Goal: Task Accomplishment & Management: Manage account settings

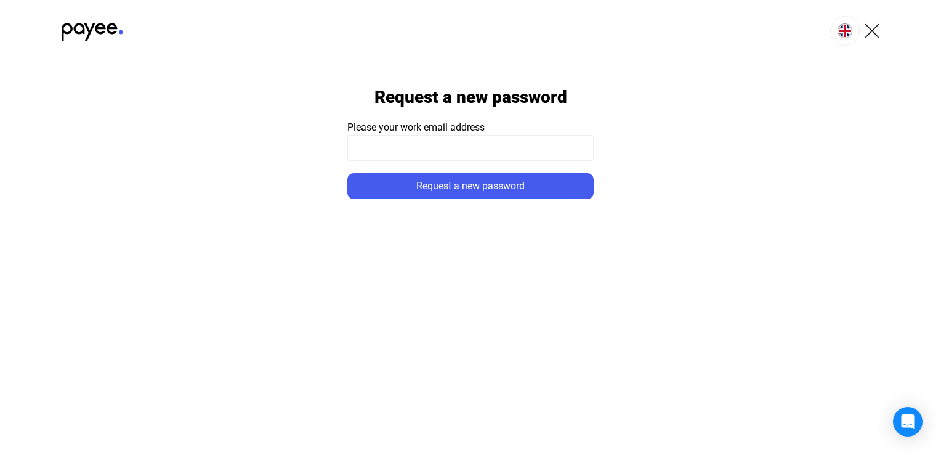
click at [256, 11] on div at bounding box center [470, 31] width 941 height 62
click at [375, 147] on input at bounding box center [470, 148] width 246 height 26
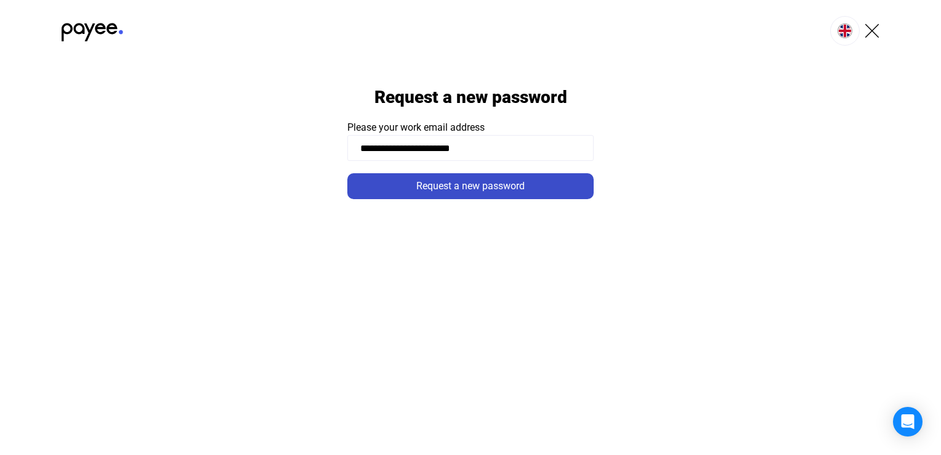
type input "**********"
click at [512, 179] on div "Request a new password" at bounding box center [470, 186] width 239 height 15
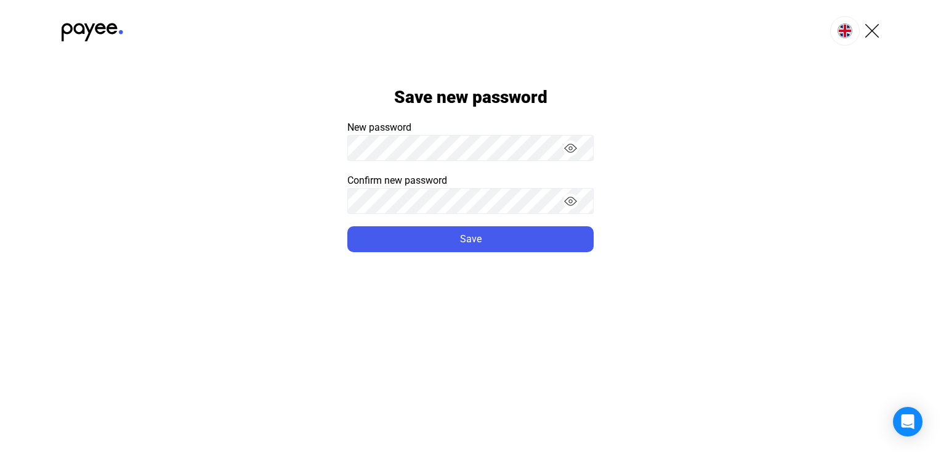
click at [347, 226] on button "Save" at bounding box center [470, 239] width 246 height 26
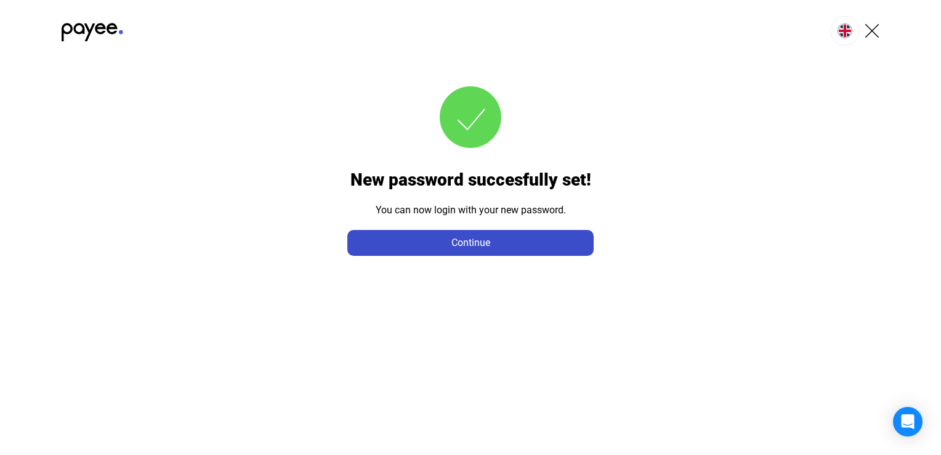
click at [535, 239] on div "Continue" at bounding box center [470, 242] width 239 height 15
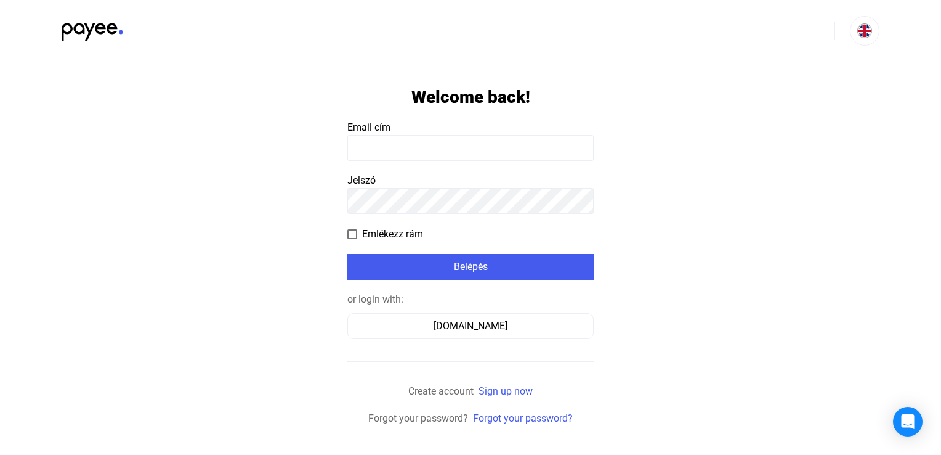
click at [426, 164] on form "Welcome back! Email cím Jelszó Emlékezz rám Belépés or login with: [DOMAIN_NAME…" at bounding box center [470, 244] width 246 height 364
click at [425, 161] on form "Welcome back! Email cím Jelszó Emlékezz rám Belépés or login with: [DOMAIN_NAME…" at bounding box center [470, 244] width 246 height 364
click at [424, 156] on input at bounding box center [470, 148] width 246 height 26
type input "**********"
click at [352, 237] on span at bounding box center [352, 234] width 10 height 10
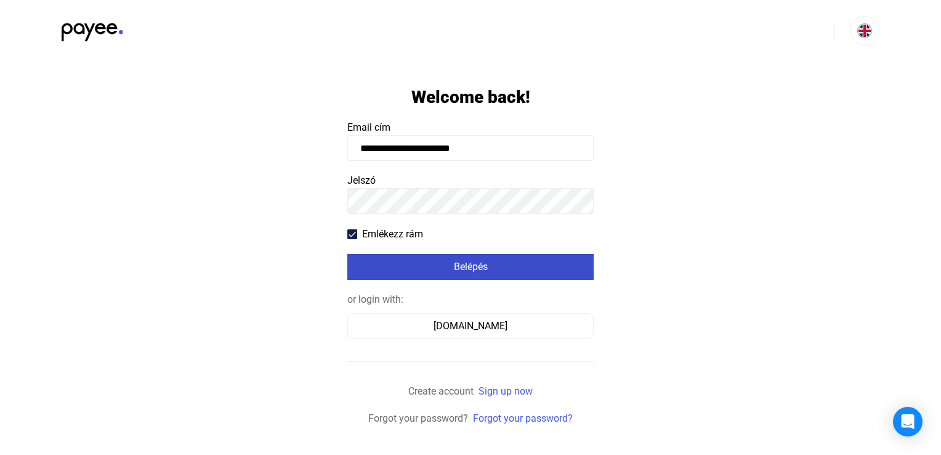
click at [425, 262] on div "Belépés" at bounding box center [470, 266] width 239 height 15
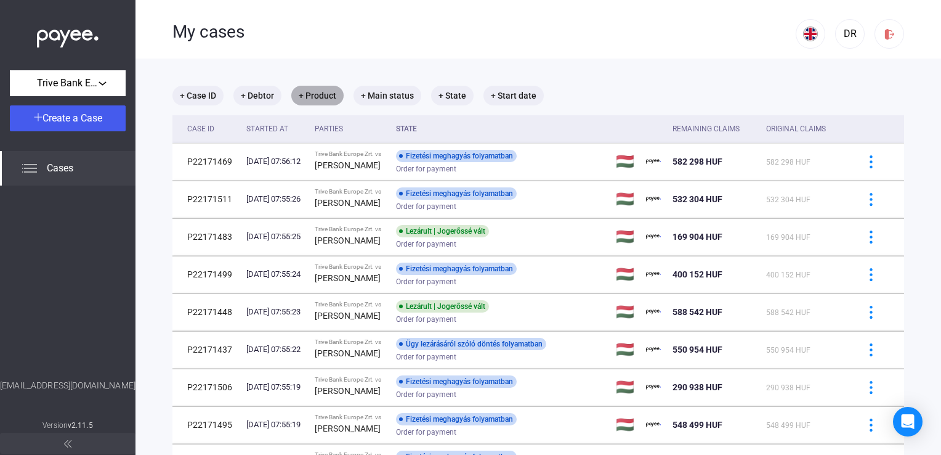
click at [323, 94] on mat-chip "+ Product" at bounding box center [317, 96] width 52 height 20
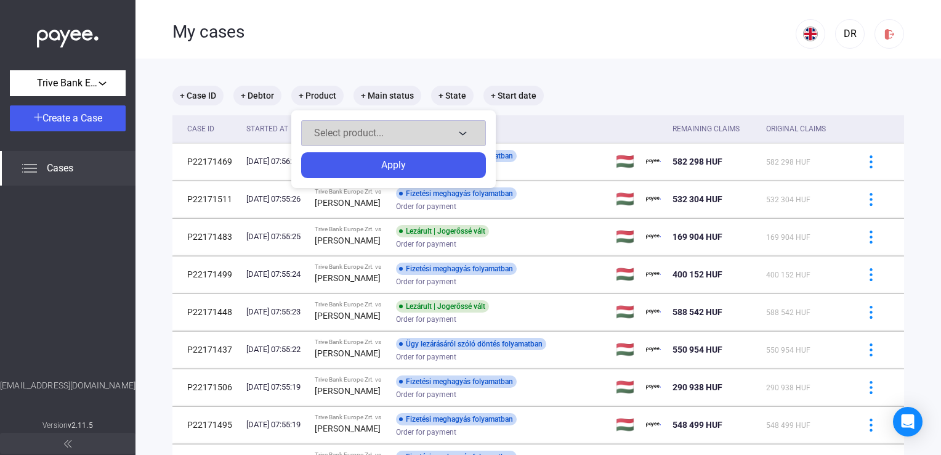
click at [367, 137] on span "Select product..." at bounding box center [349, 133] width 70 height 12
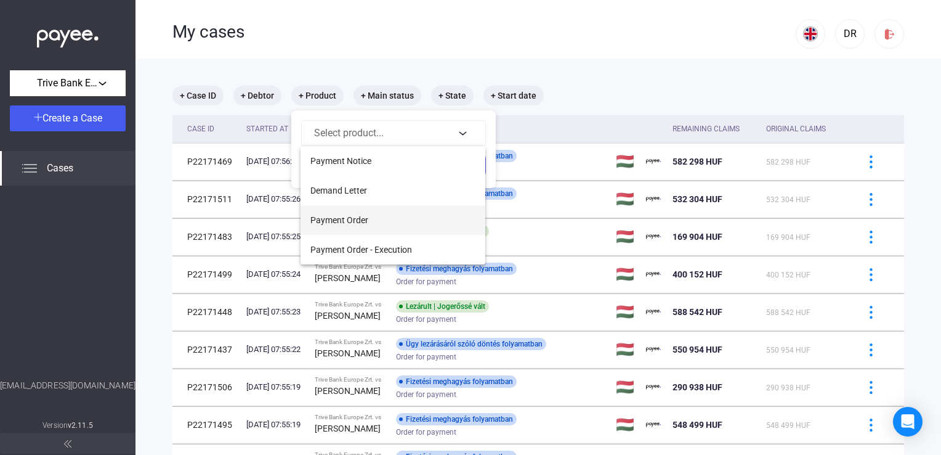
click at [360, 224] on span "Payment Order" at bounding box center [340, 220] width 58 height 15
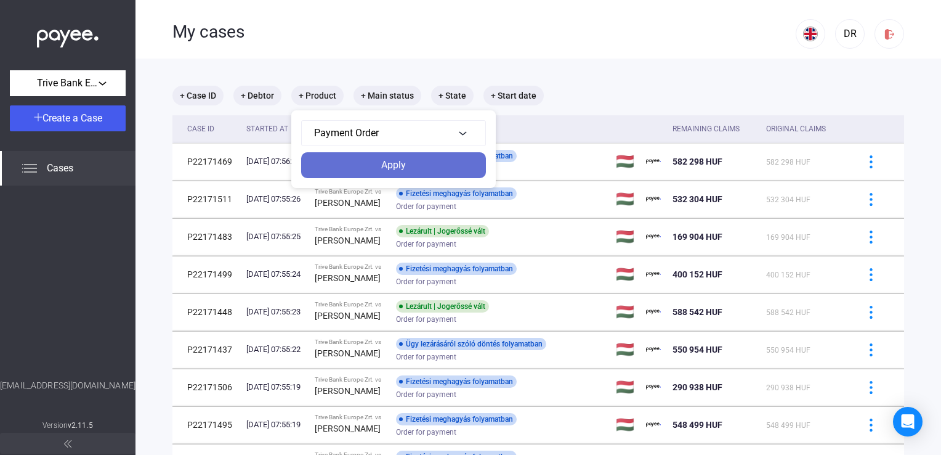
click at [381, 166] on div "Apply" at bounding box center [393, 165] width 177 height 15
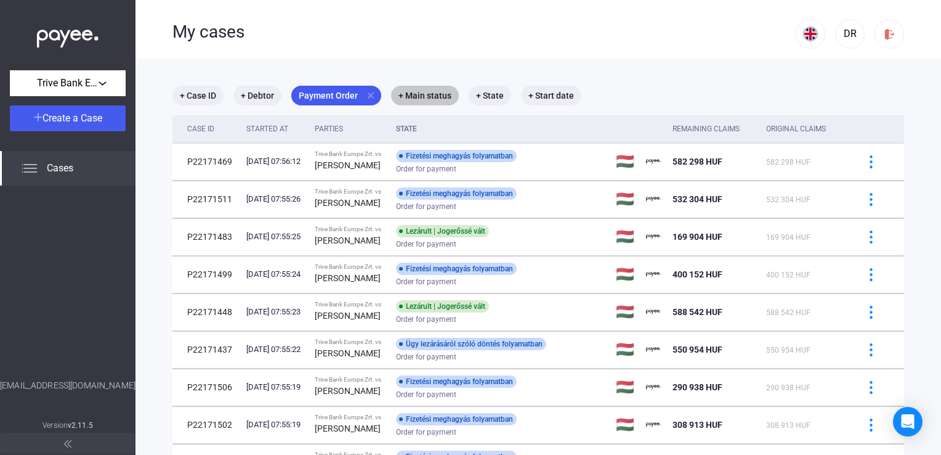
click at [408, 99] on mat-chip "+ Main status" at bounding box center [425, 96] width 68 height 20
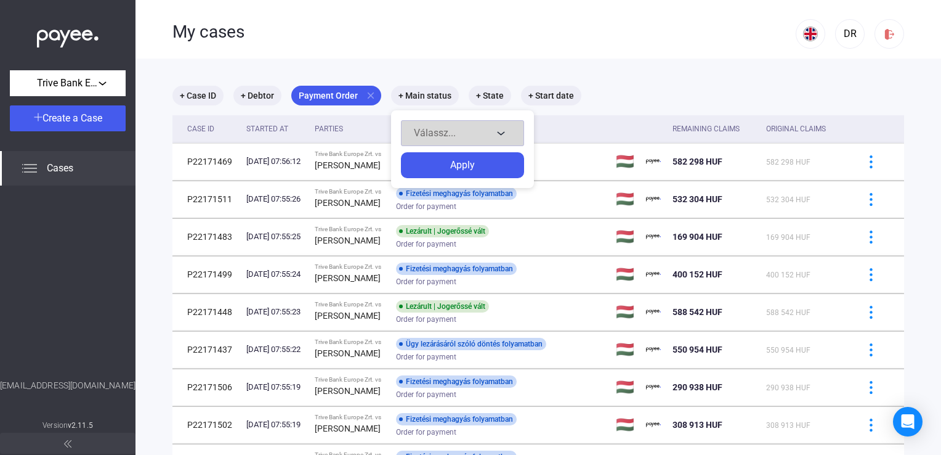
click at [425, 126] on button "Válassz..." at bounding box center [462, 133] width 123 height 26
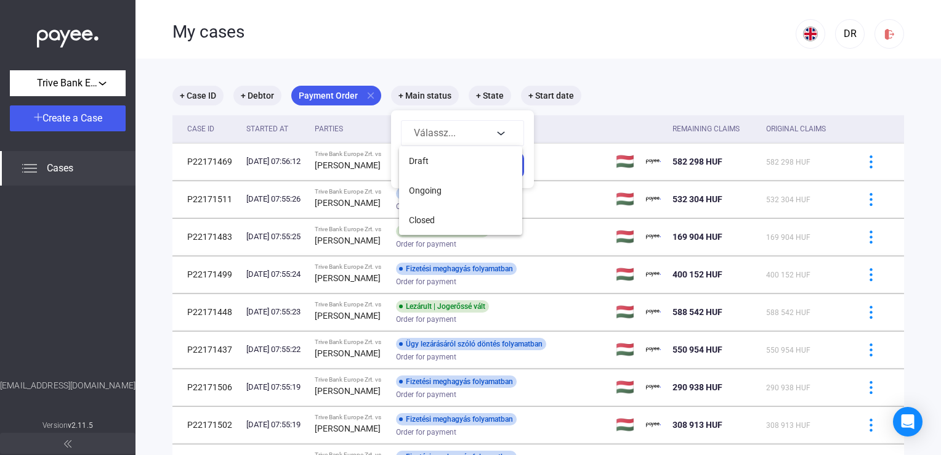
click at [423, 102] on div at bounding box center [470, 227] width 941 height 455
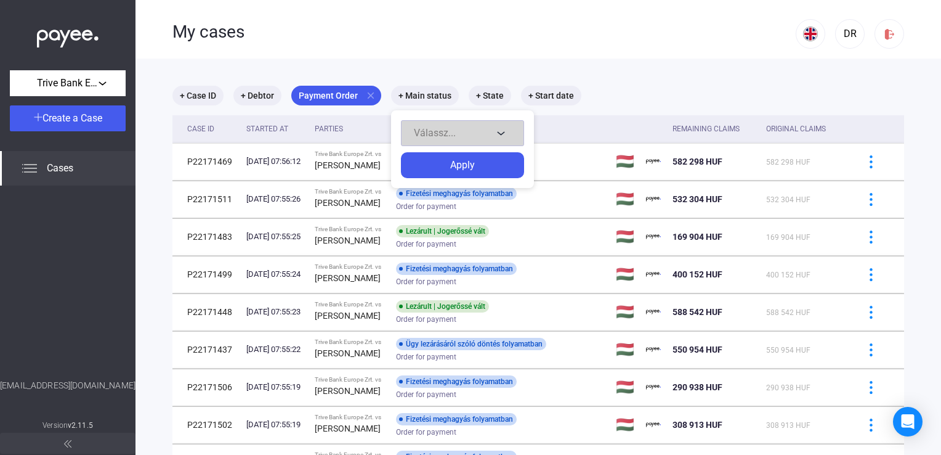
click at [433, 122] on button "Válassz..." at bounding box center [462, 133] width 123 height 26
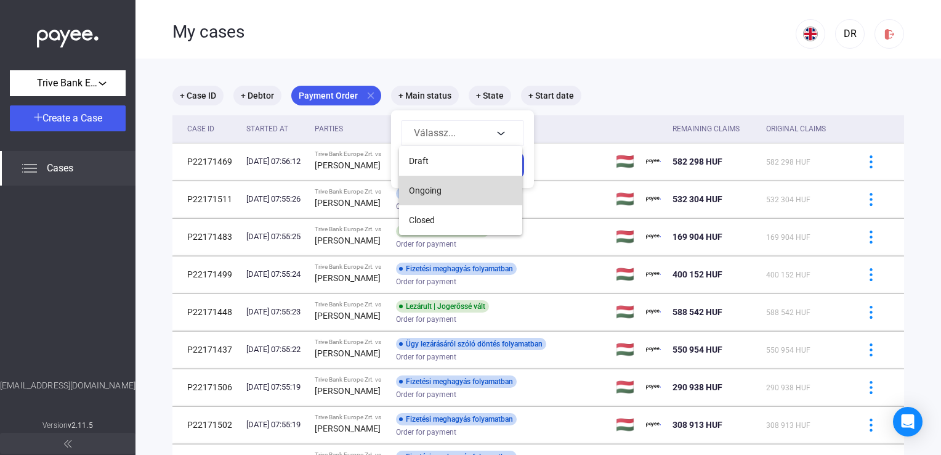
click at [434, 192] on span "Ongoing" at bounding box center [425, 190] width 33 height 15
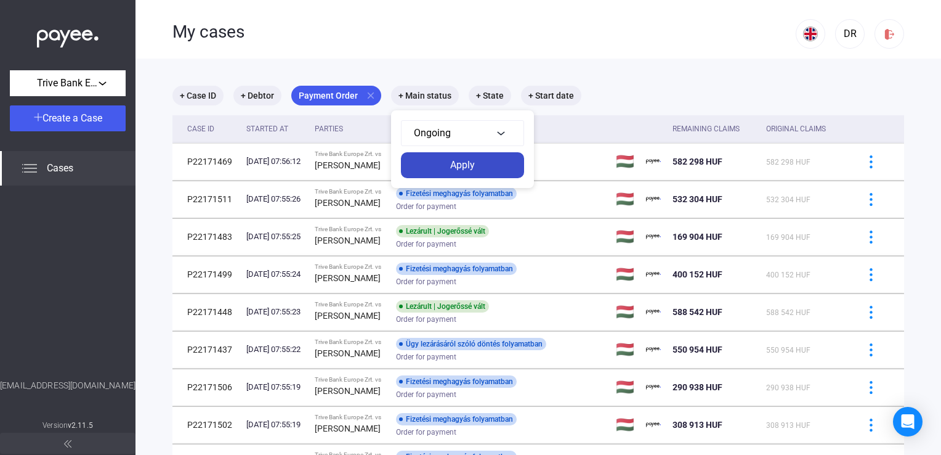
click at [441, 166] on div "Apply" at bounding box center [463, 165] width 116 height 15
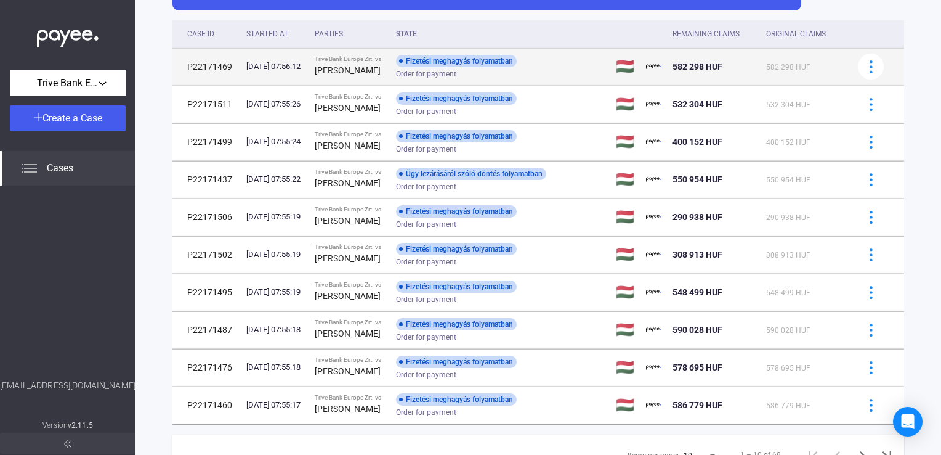
scroll to position [212, 0]
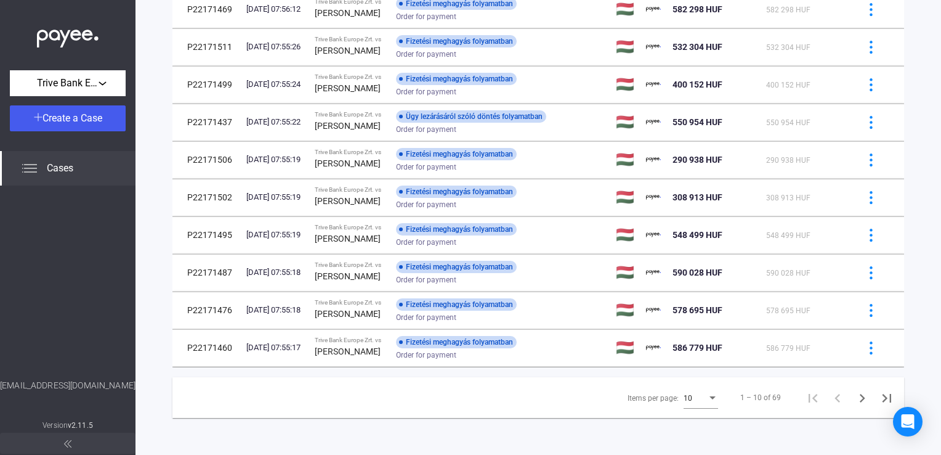
drag, startPoint x: 770, startPoint y: 396, endPoint x: 762, endPoint y: 396, distance: 7.4
click at [762, 396] on div "1 – 10 of 69" at bounding box center [761, 397] width 41 height 15
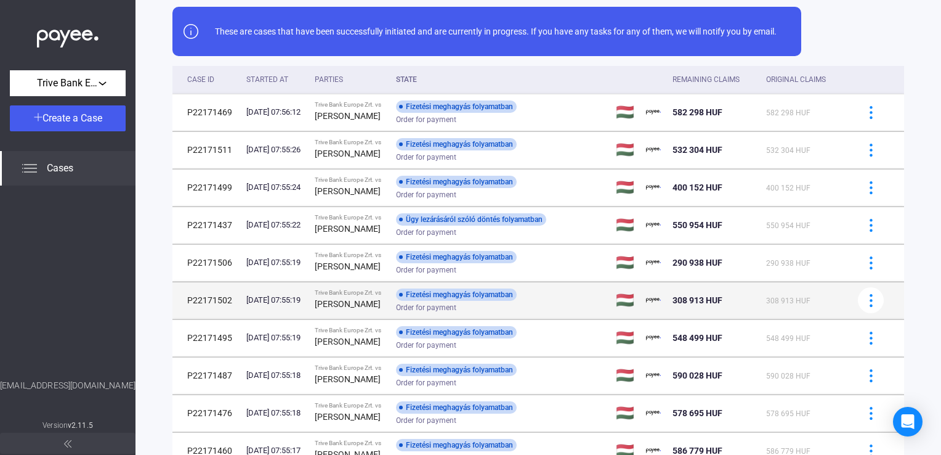
scroll to position [0, 0]
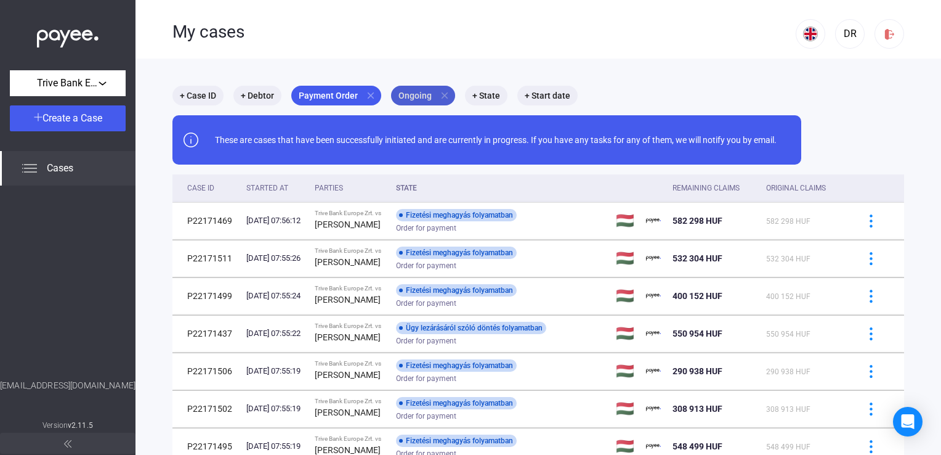
click at [441, 94] on mat-icon "close" at bounding box center [444, 95] width 11 height 11
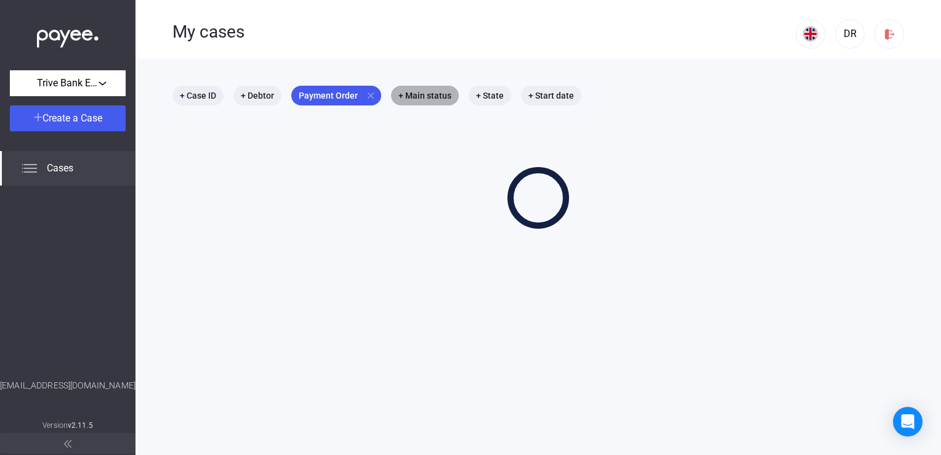
click at [419, 99] on mat-chip "+ Main status" at bounding box center [425, 96] width 68 height 20
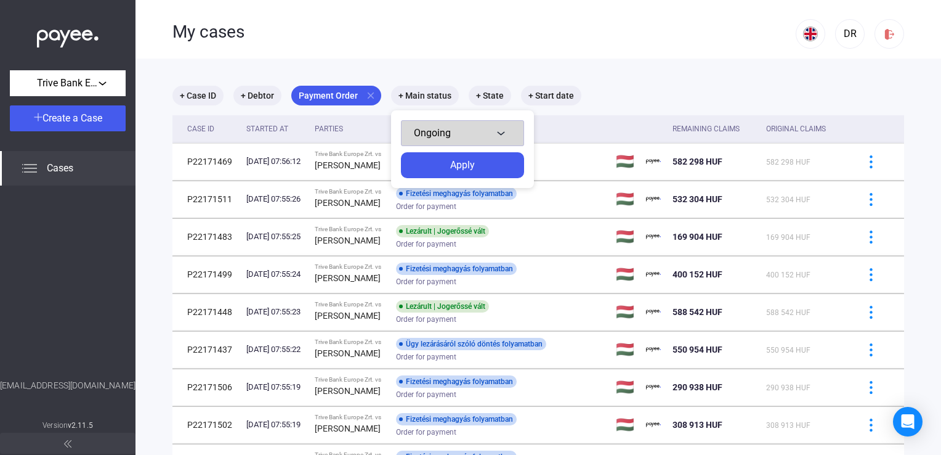
click at [429, 123] on button "Ongoing" at bounding box center [462, 133] width 123 height 26
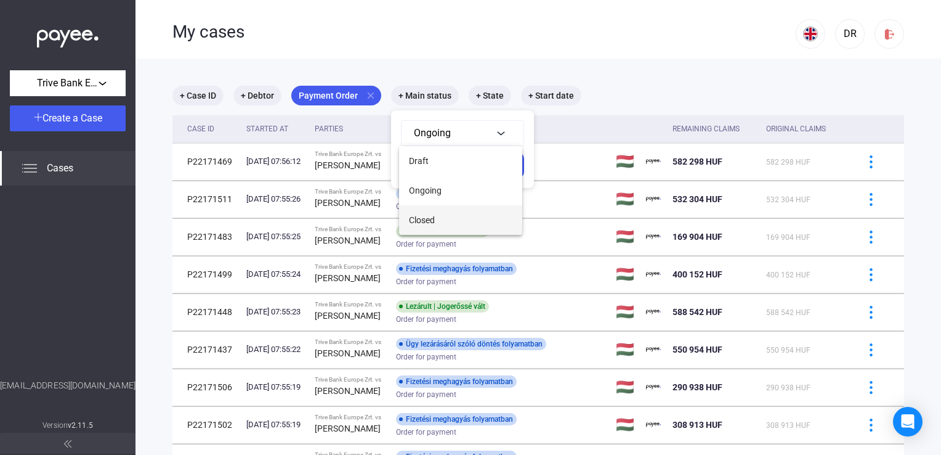
click at [441, 219] on button "Closed" at bounding box center [460, 220] width 123 height 30
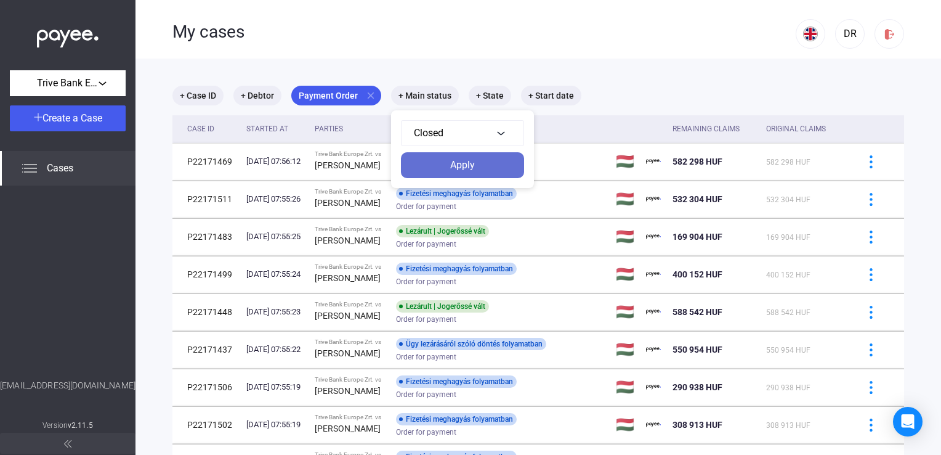
click at [463, 166] on div "Apply" at bounding box center [463, 165] width 116 height 15
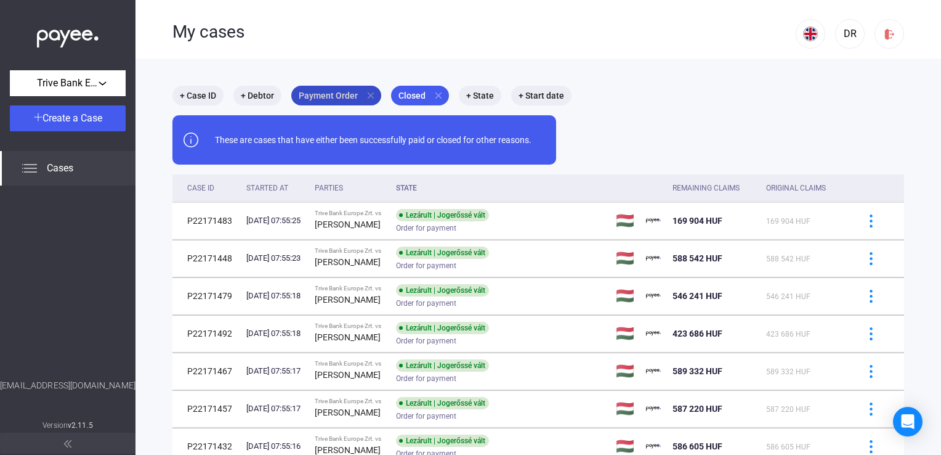
click at [357, 97] on mat-chip "Payment Order close" at bounding box center [336, 96] width 90 height 20
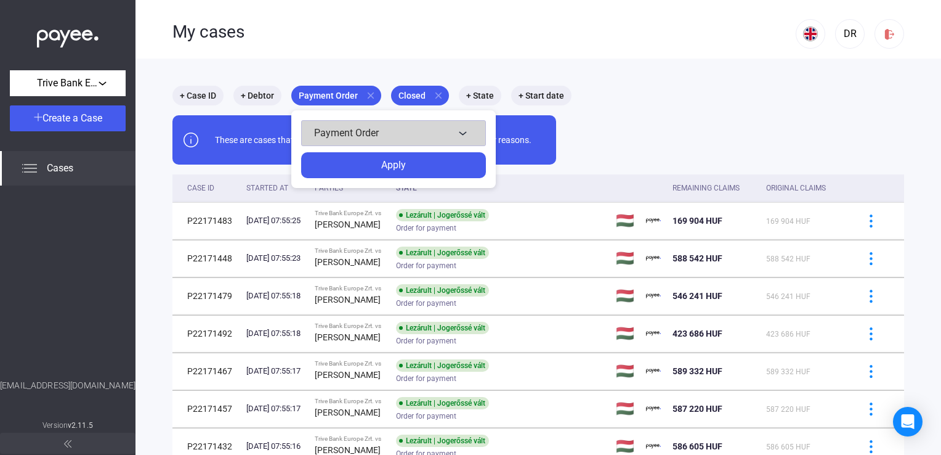
click at [359, 126] on div "Payment Order" at bounding box center [384, 133] width 140 height 15
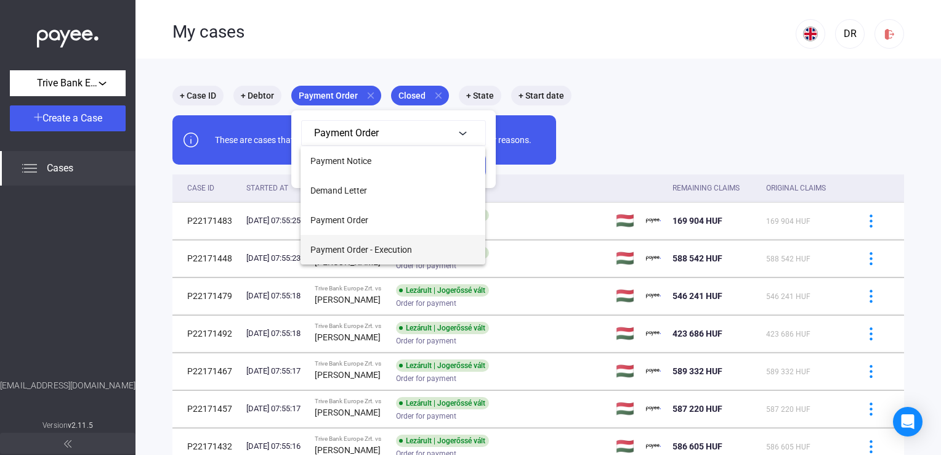
click at [361, 252] on span "Payment Order - Execution" at bounding box center [362, 249] width 102 height 15
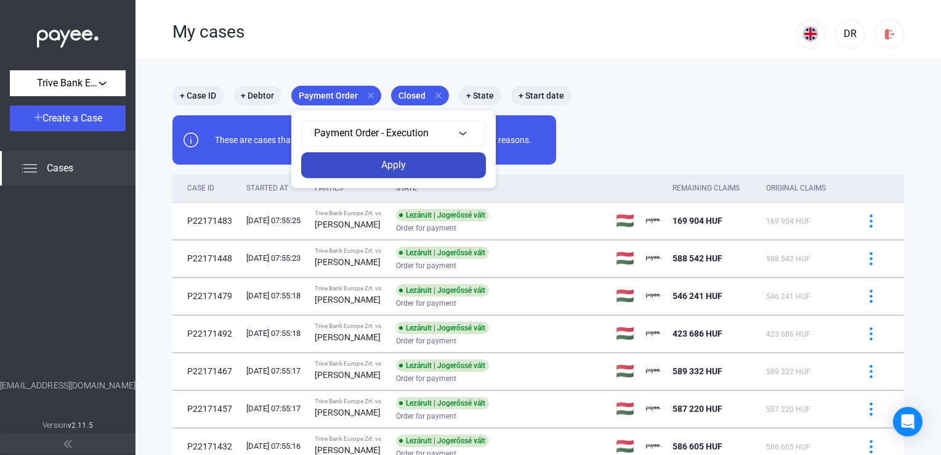
click at [441, 166] on div "Apply" at bounding box center [393, 165] width 177 height 15
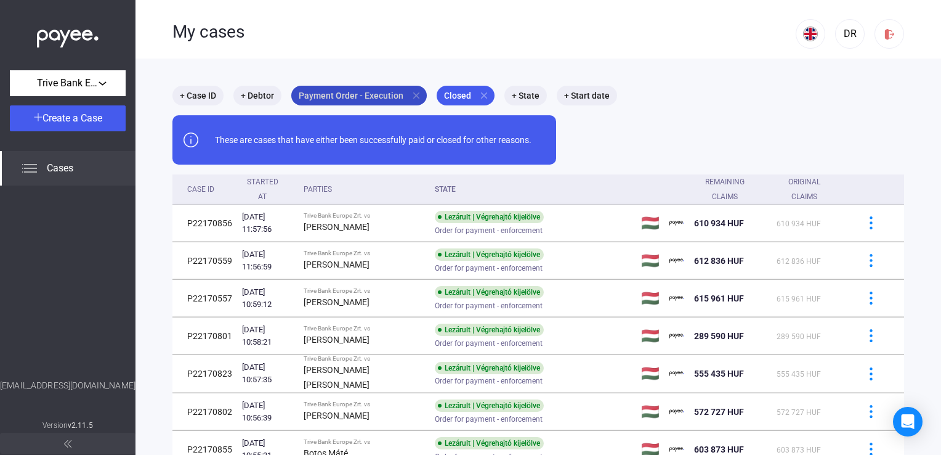
click at [395, 93] on mat-chip "Payment Order - Execution close" at bounding box center [359, 96] width 136 height 20
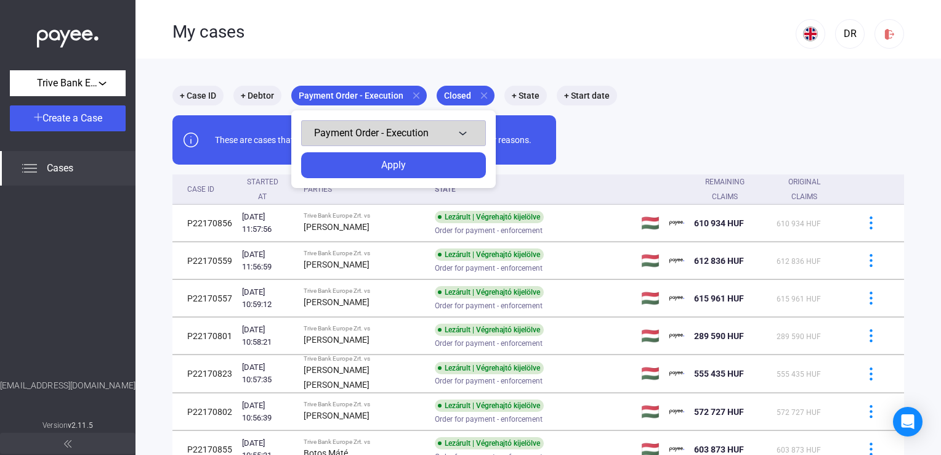
click at [390, 126] on div "Payment Order - Execution" at bounding box center [384, 133] width 140 height 15
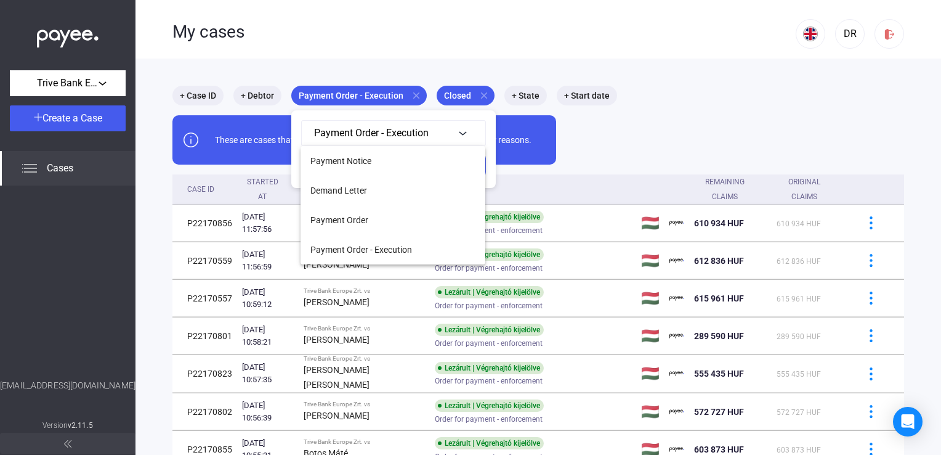
click at [397, 339] on div at bounding box center [470, 227] width 941 height 455
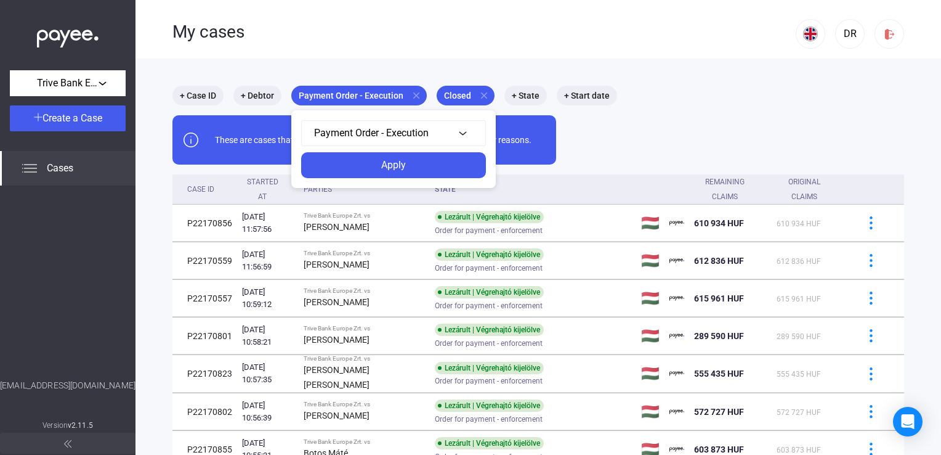
click at [862, 227] on div at bounding box center [470, 227] width 941 height 455
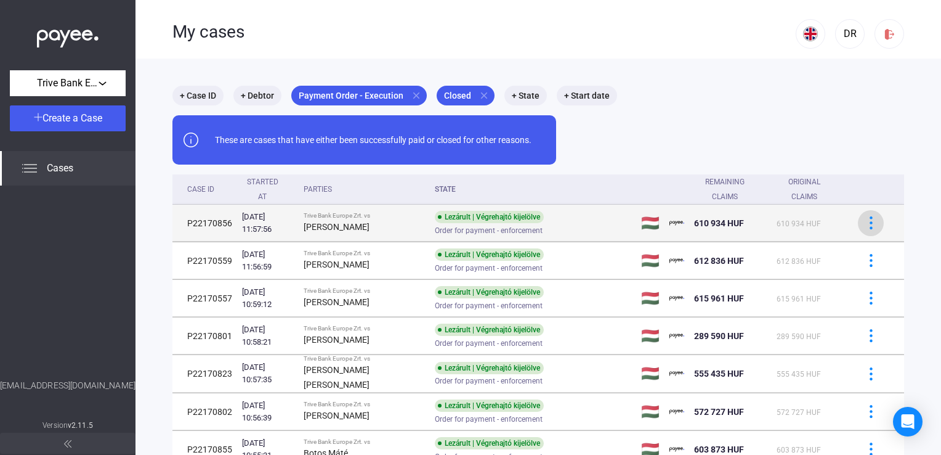
click at [865, 224] on img at bounding box center [871, 222] width 13 height 13
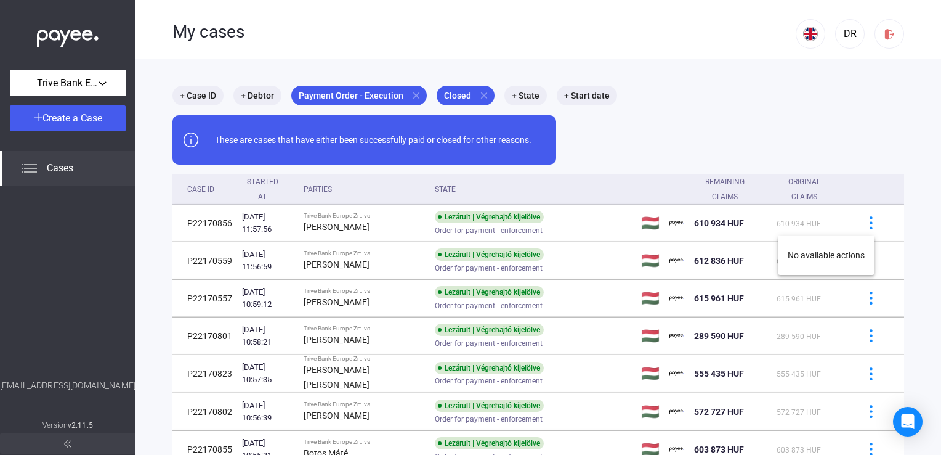
click at [211, 228] on div at bounding box center [470, 227] width 941 height 455
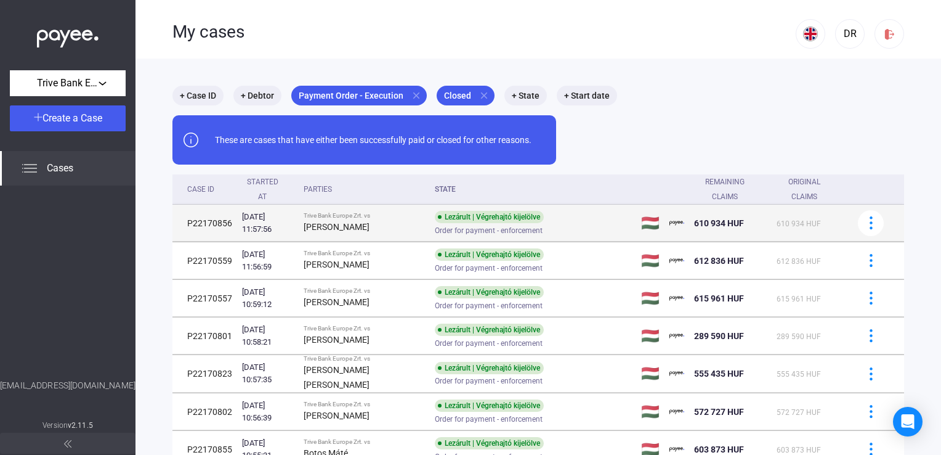
click at [246, 223] on div "[DATE] 11:57:56" at bounding box center [268, 223] width 52 height 25
drag, startPoint x: 246, startPoint y: 223, endPoint x: 308, endPoint y: 226, distance: 61.7
click at [294, 226] on div "[DATE] 11:57:56" at bounding box center [268, 223] width 52 height 25
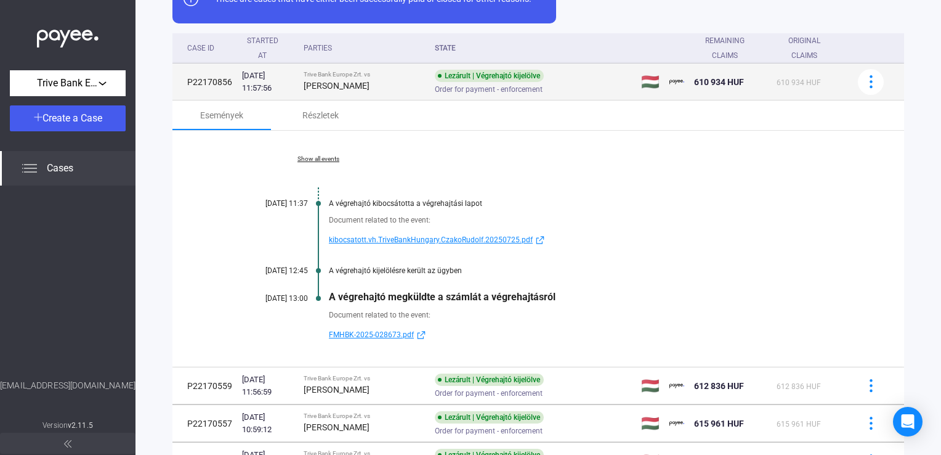
scroll to position [185, 0]
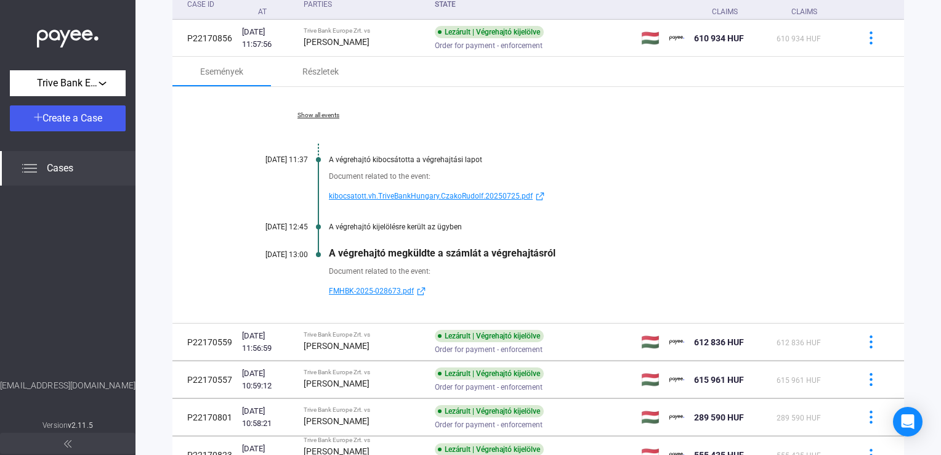
click at [380, 290] on span "FMHBK-2025-028673.pdf" at bounding box center [371, 290] width 85 height 15
click at [412, 198] on span "kibocsatott.vh.TriveBankHungary.CzakoRudolf.20250725.pdf" at bounding box center [431, 196] width 204 height 15
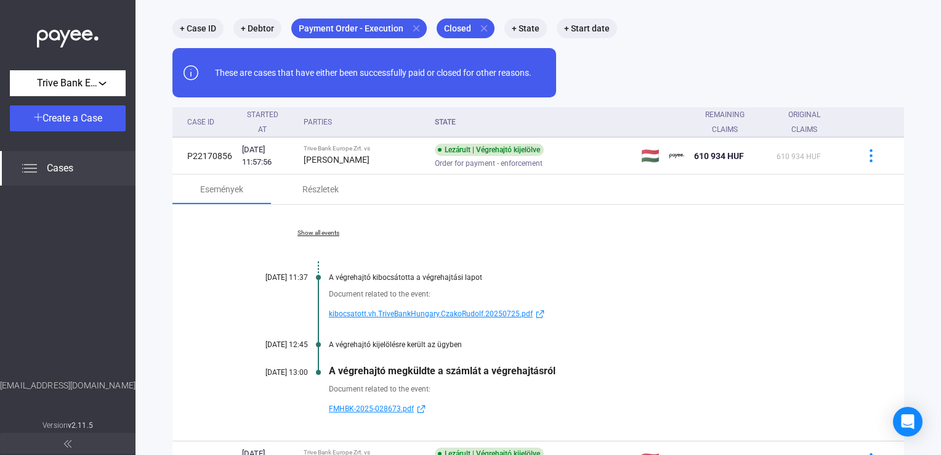
scroll to position [0, 0]
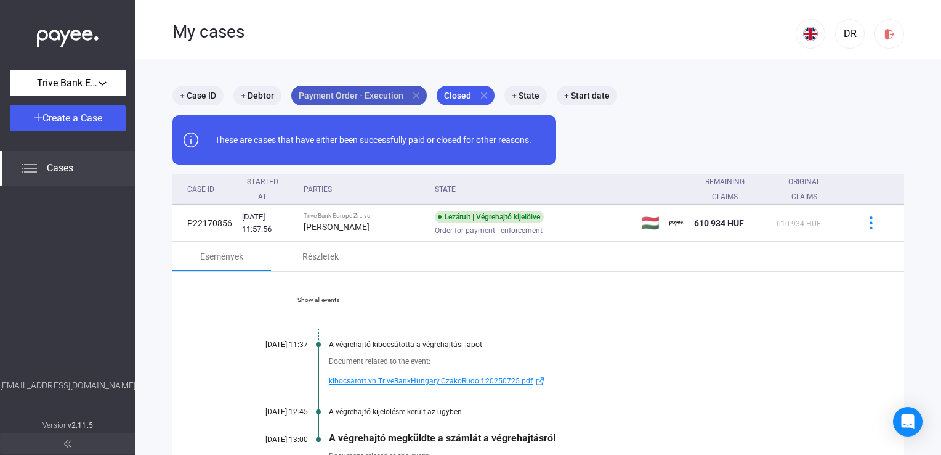
click at [360, 91] on mat-chip "Payment Order - Execution close" at bounding box center [359, 96] width 136 height 20
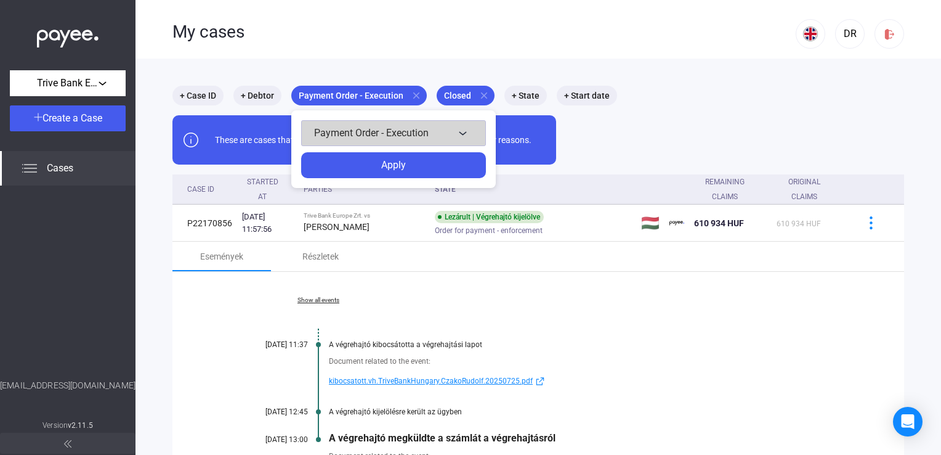
click at [376, 127] on span "Payment Order - Execution" at bounding box center [371, 133] width 115 height 12
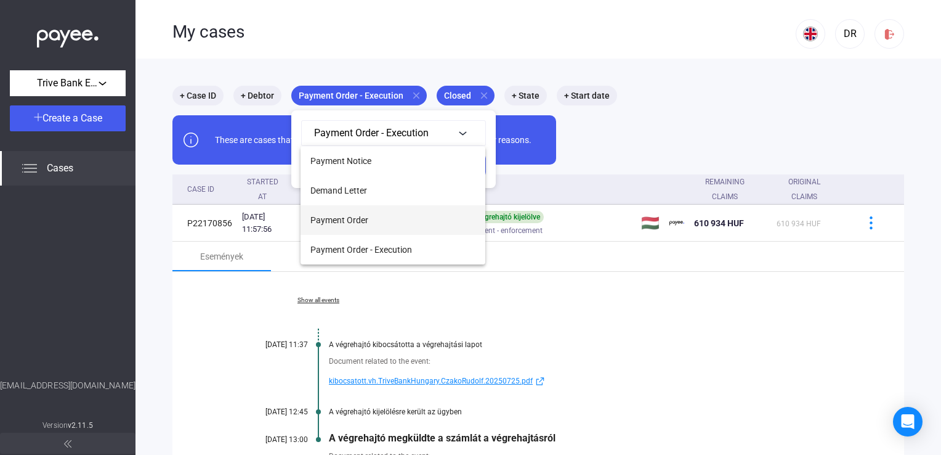
click at [361, 220] on span "Payment Order" at bounding box center [340, 220] width 58 height 15
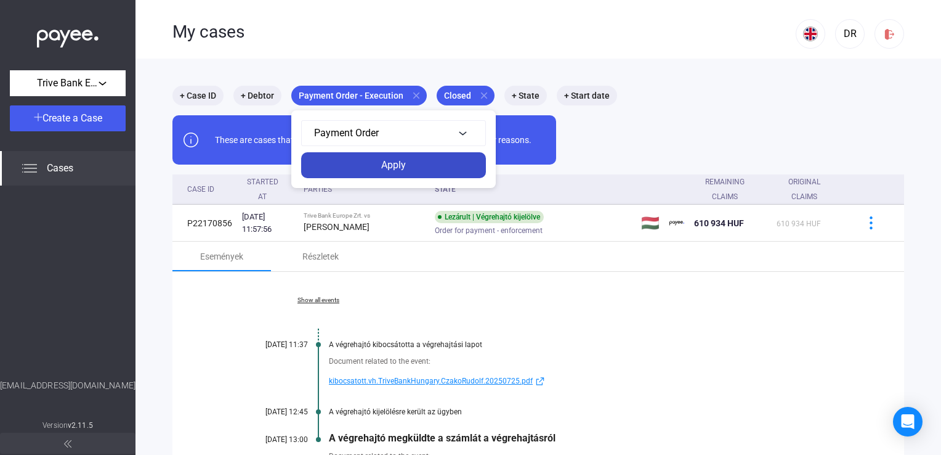
click at [430, 163] on div "Apply" at bounding box center [393, 165] width 177 height 15
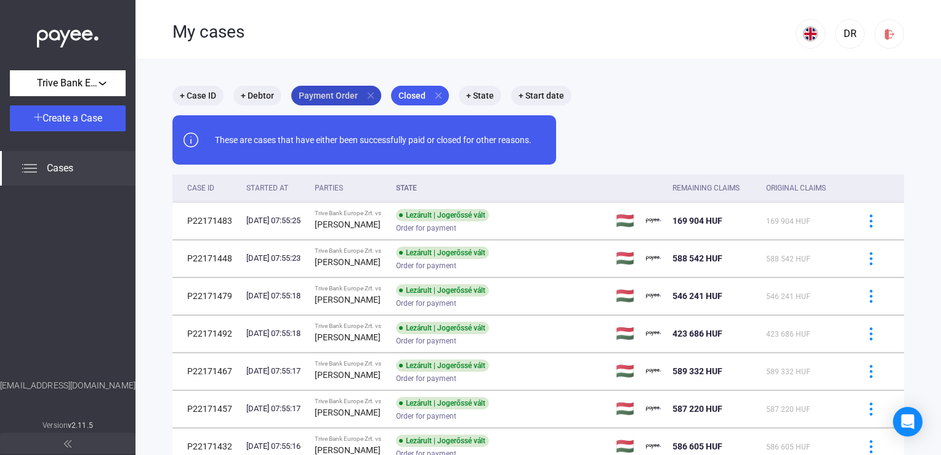
click at [340, 95] on mat-chip "Payment Order close" at bounding box center [336, 96] width 90 height 20
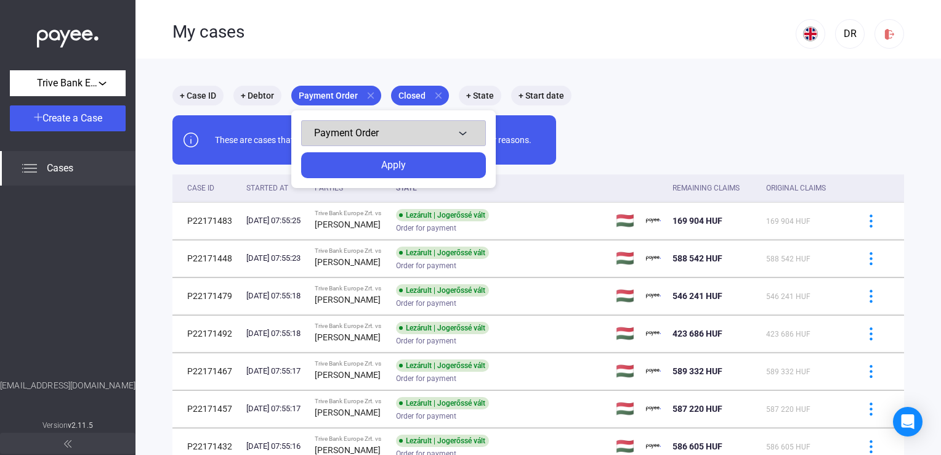
click at [339, 126] on div "Payment Order" at bounding box center [384, 133] width 140 height 15
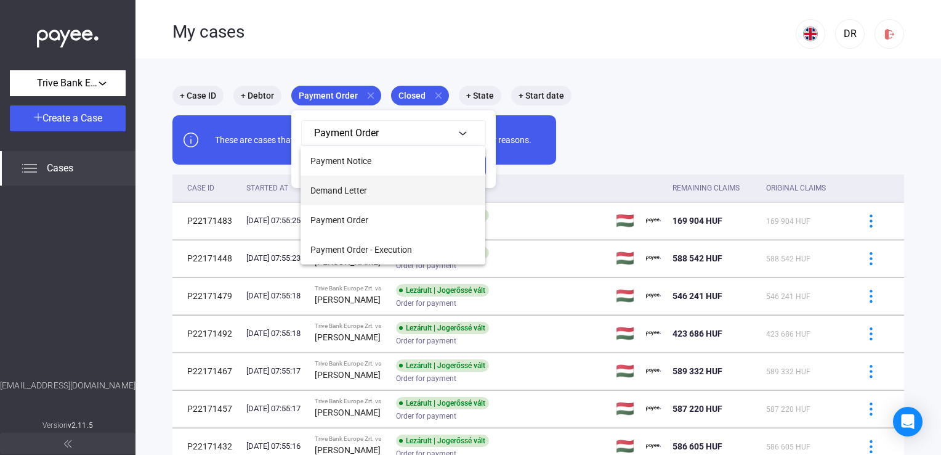
click at [344, 186] on span "Demand Letter" at bounding box center [339, 190] width 57 height 15
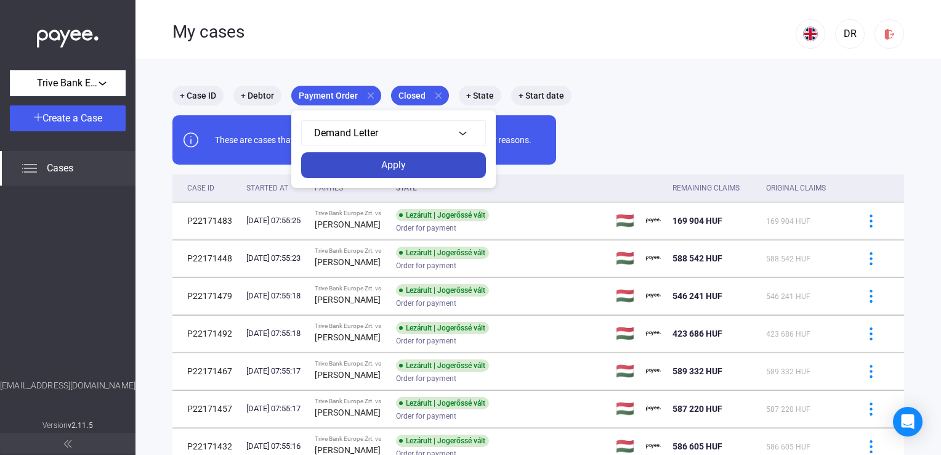
click at [437, 159] on div "Apply" at bounding box center [393, 165] width 177 height 15
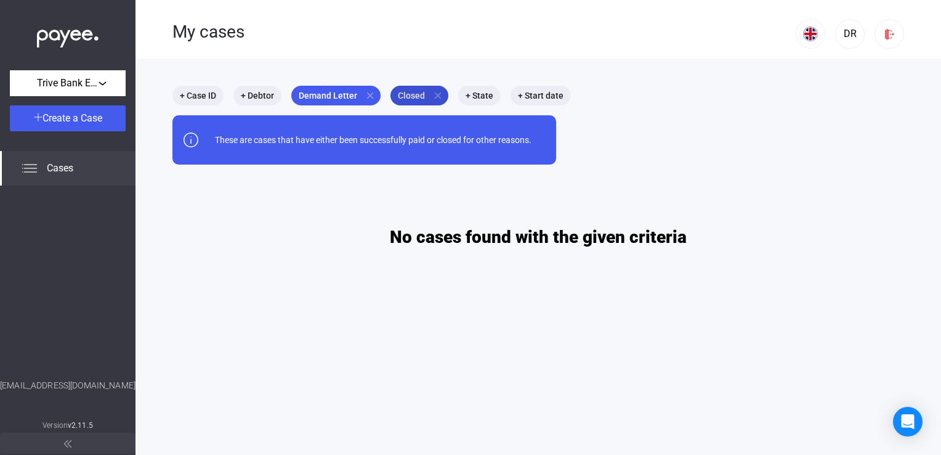
click at [434, 94] on mat-icon "close" at bounding box center [438, 95] width 11 height 11
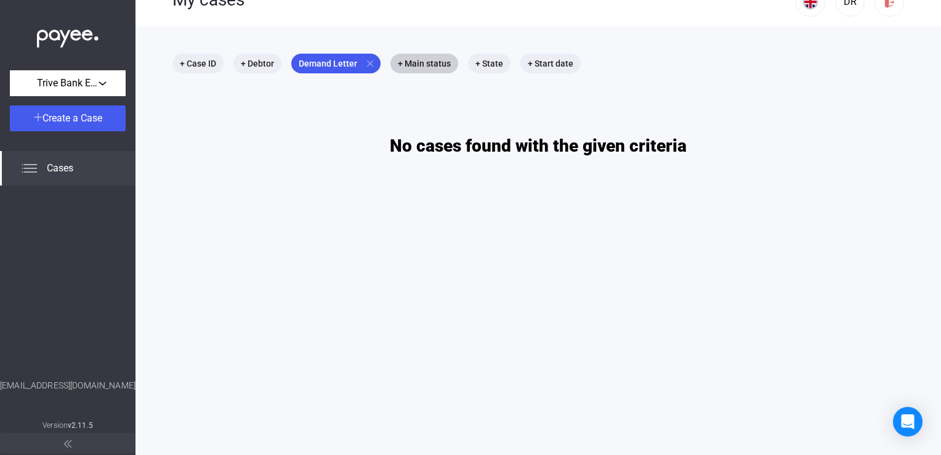
scroll to position [59, 0]
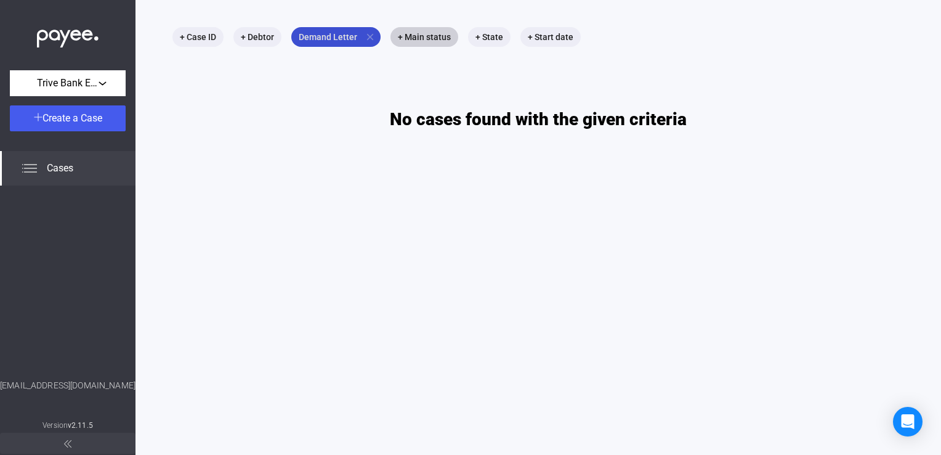
click at [367, 38] on mat-icon "close" at bounding box center [370, 36] width 11 height 11
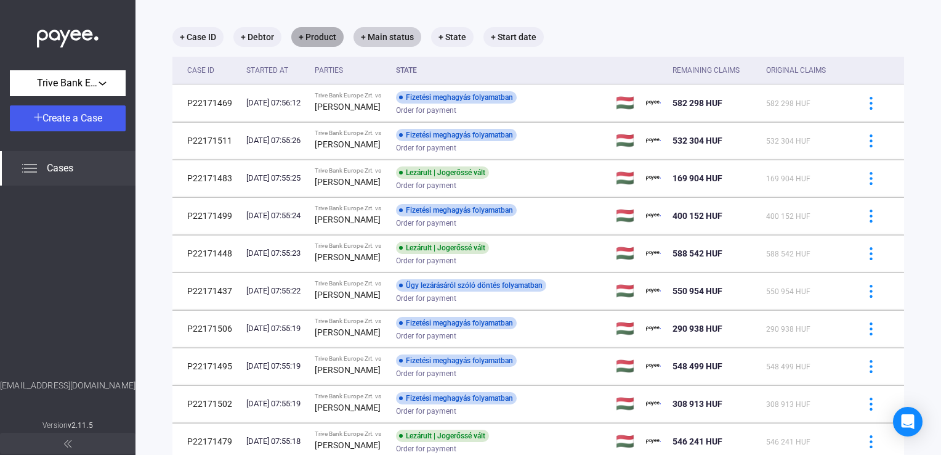
click at [330, 38] on mat-chip "+ Product" at bounding box center [317, 37] width 52 height 20
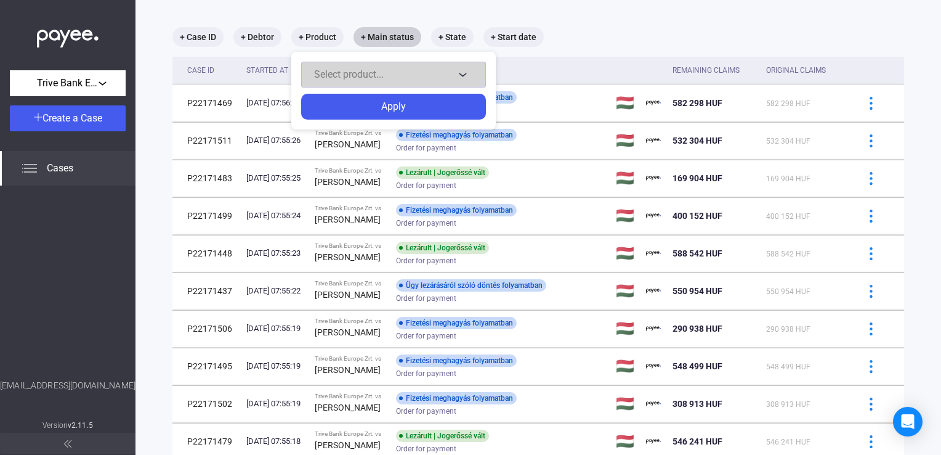
click at [335, 70] on span "Select product..." at bounding box center [349, 74] width 70 height 12
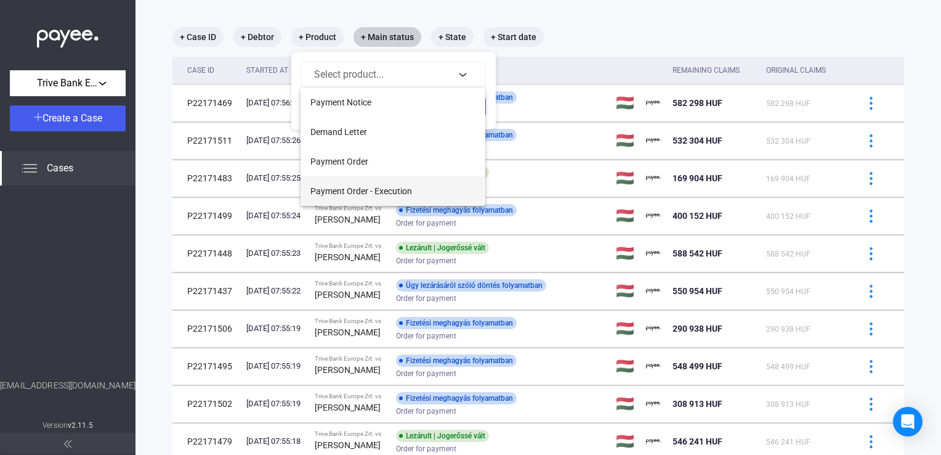
click at [353, 182] on button "Payment Order - Execution" at bounding box center [393, 191] width 185 height 30
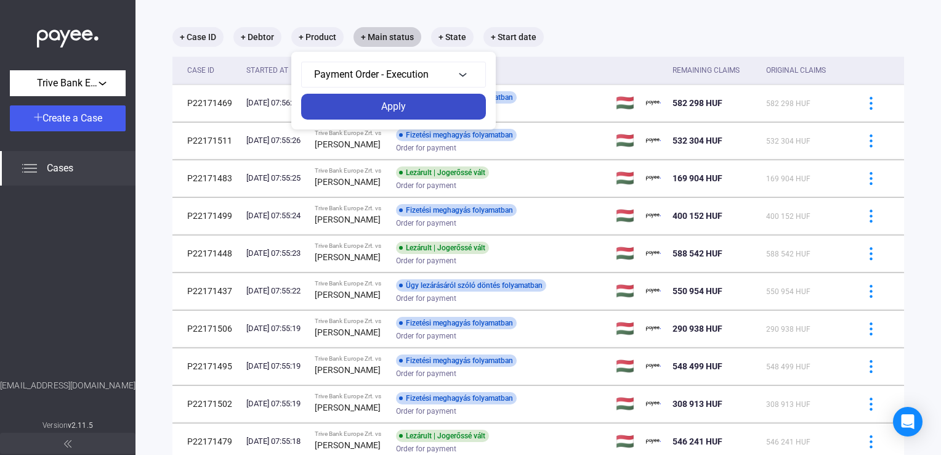
click at [387, 110] on div "Apply" at bounding box center [393, 106] width 177 height 15
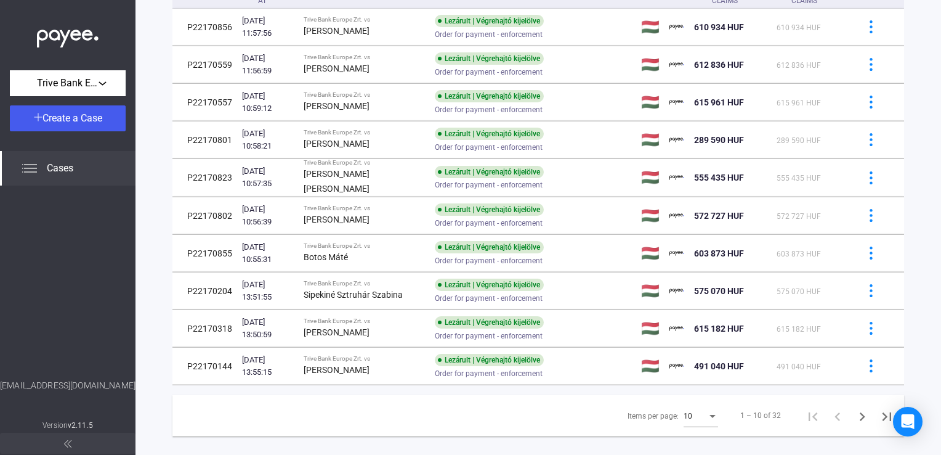
scroll to position [153, 0]
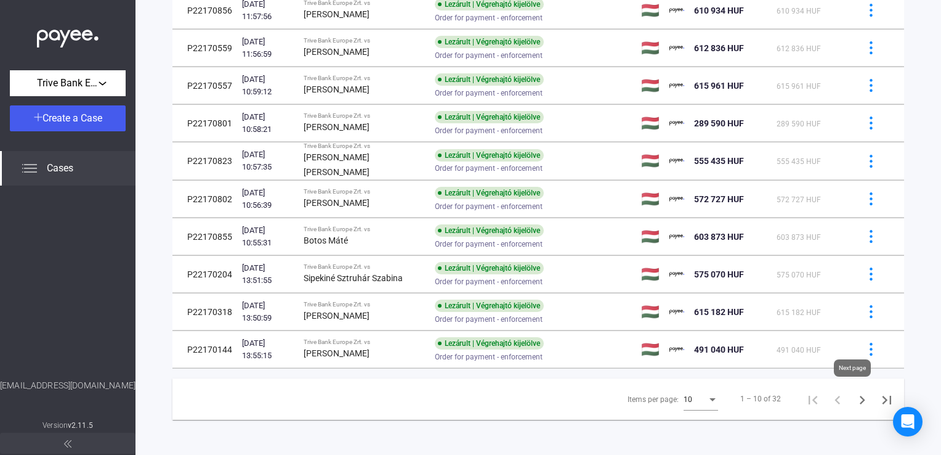
click at [854, 400] on icon "Next page" at bounding box center [862, 399] width 17 height 17
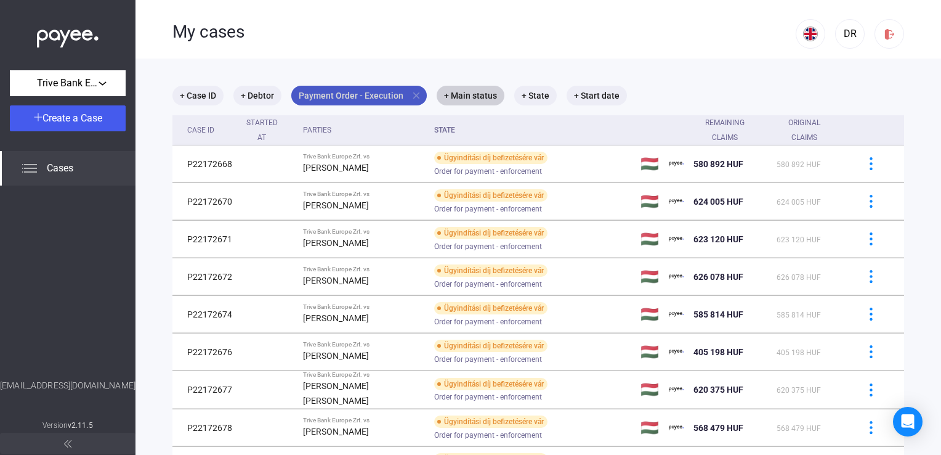
click at [367, 97] on mat-chip "Payment Order - Execution close" at bounding box center [359, 96] width 136 height 20
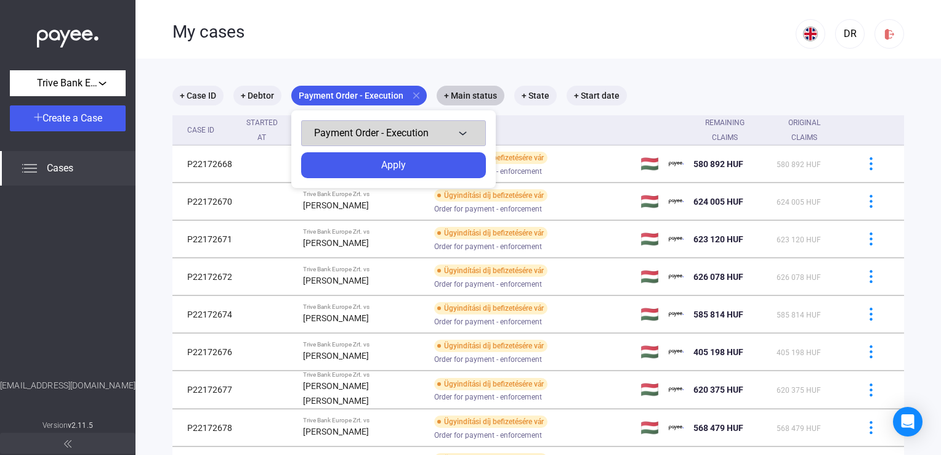
click at [373, 134] on span "Payment Order - Execution" at bounding box center [371, 133] width 115 height 12
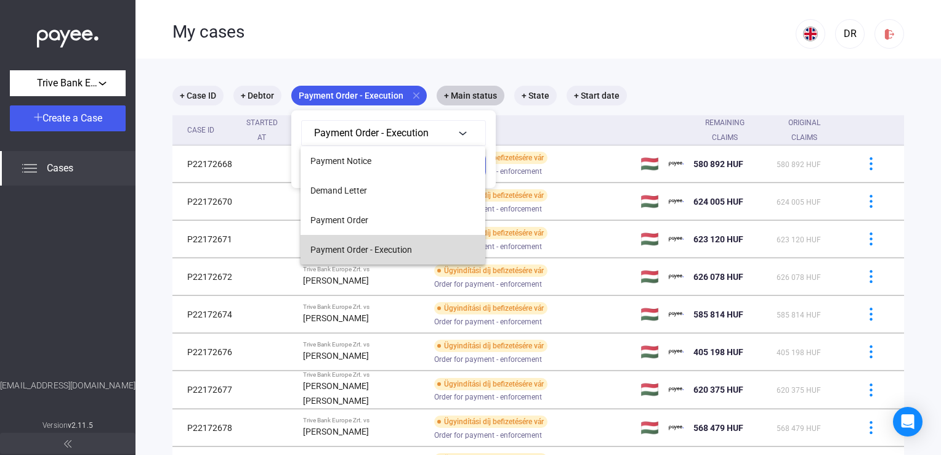
click at [365, 245] on span "Payment Order - Execution" at bounding box center [362, 249] width 102 height 15
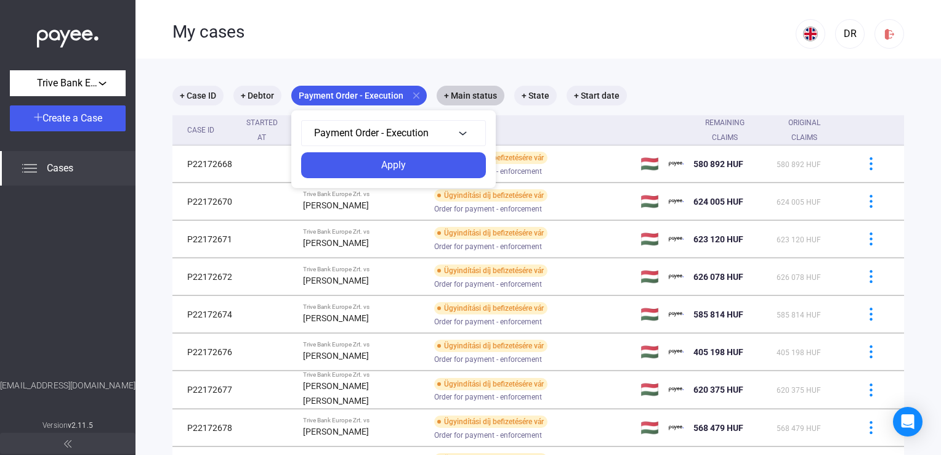
click at [454, 91] on div at bounding box center [470, 227] width 941 height 455
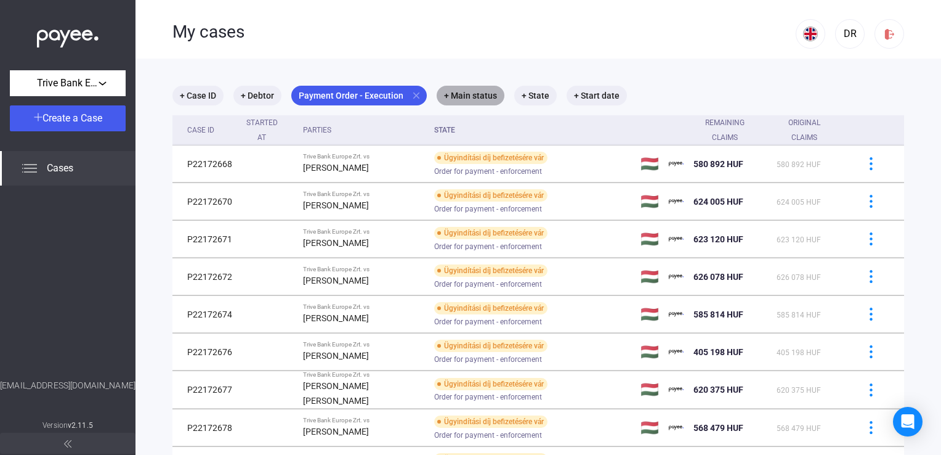
click at [454, 91] on mat-chip "+ Main status" at bounding box center [471, 96] width 68 height 20
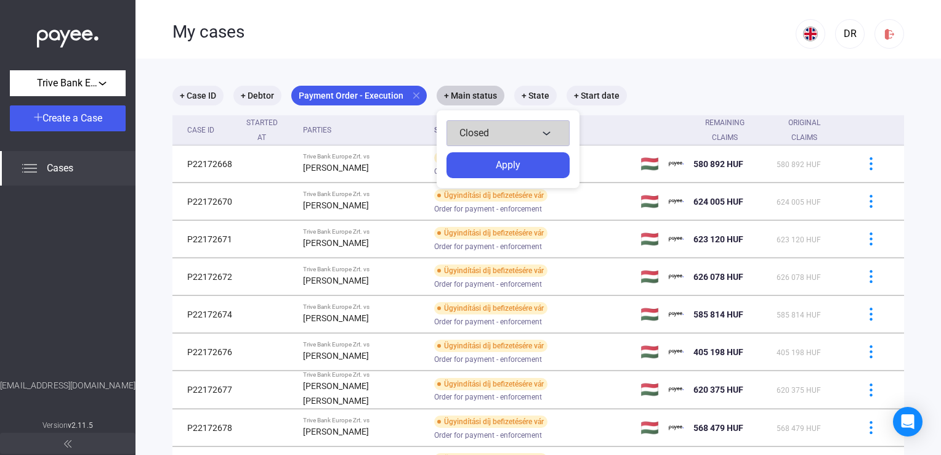
drag, startPoint x: 454, startPoint y: 91, endPoint x: 464, endPoint y: 132, distance: 42.4
click at [464, 132] on span "Closed" at bounding box center [475, 133] width 30 height 12
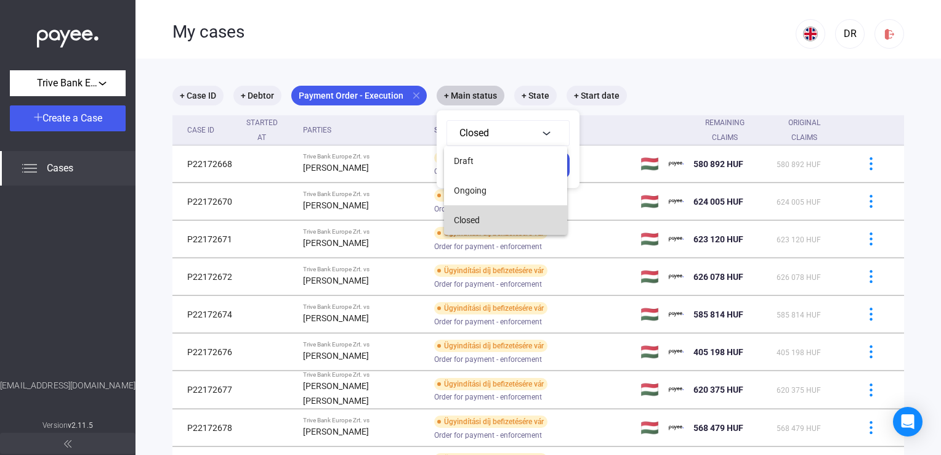
click at [471, 214] on span "Closed" at bounding box center [467, 220] width 26 height 15
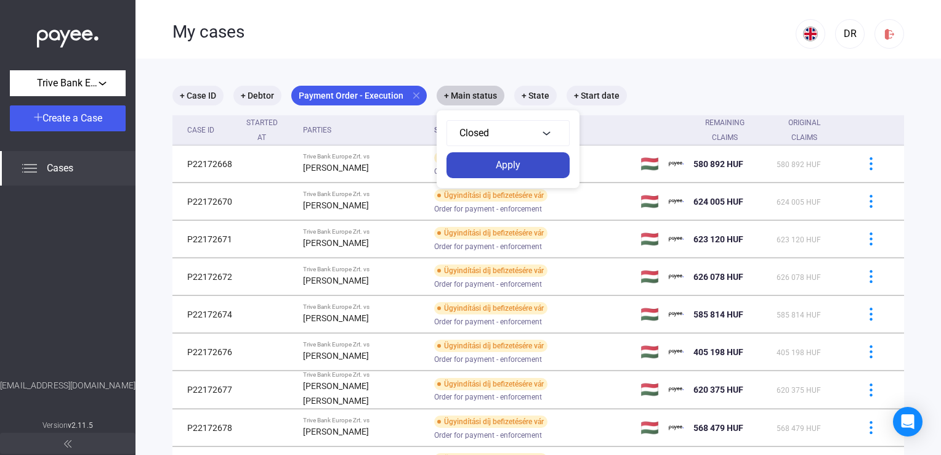
click at [486, 175] on div "Closed Apply" at bounding box center [508, 149] width 143 height 78
drag, startPoint x: 486, startPoint y: 175, endPoint x: 486, endPoint y: 168, distance: 7.4
click at [486, 168] on div "Apply" at bounding box center [508, 165] width 116 height 15
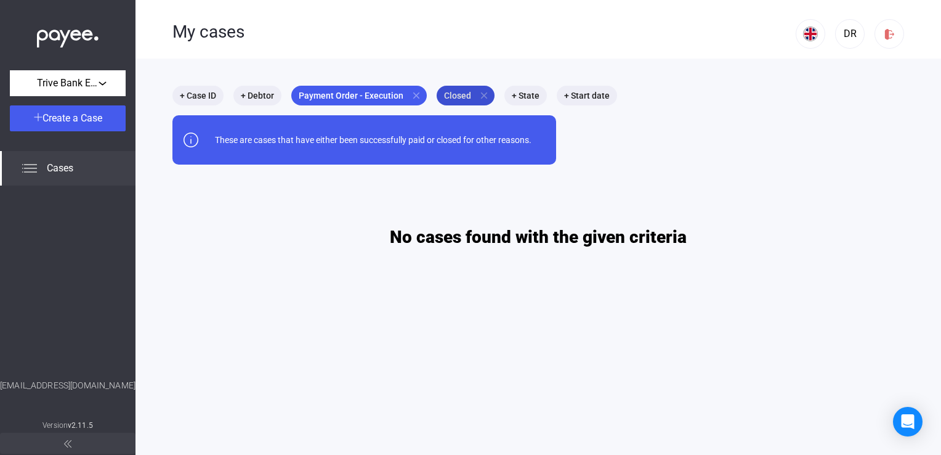
click at [479, 93] on mat-icon "close" at bounding box center [484, 95] width 11 height 11
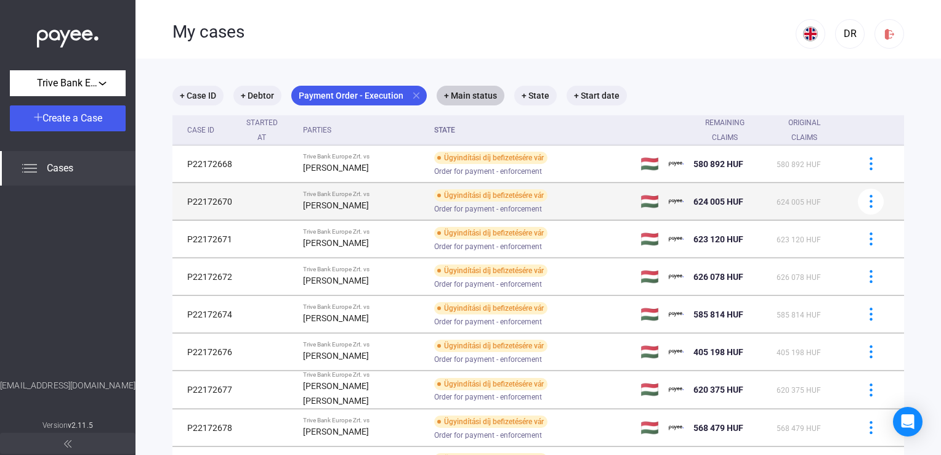
scroll to position [150, 0]
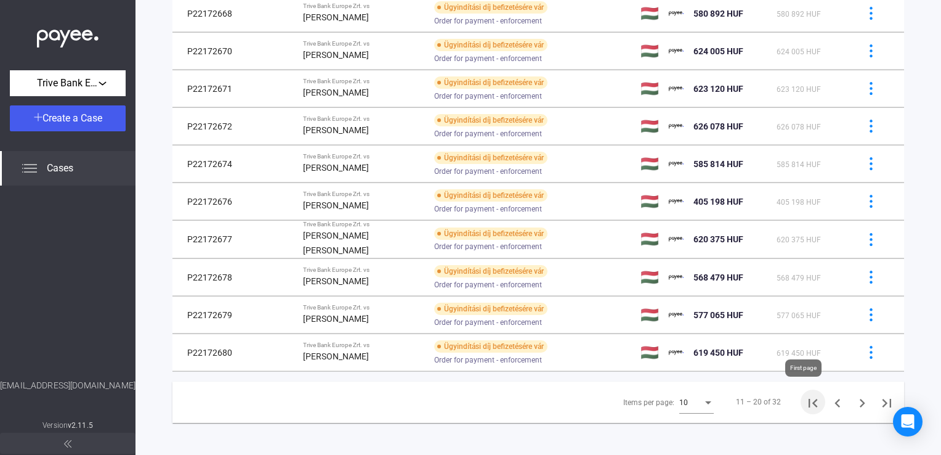
click at [812, 398] on icon "First page" at bounding box center [813, 402] width 17 height 17
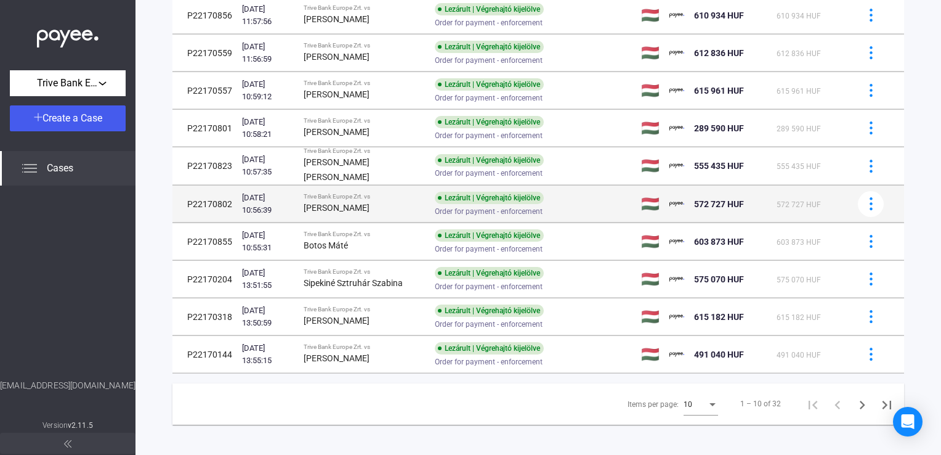
scroll to position [153, 0]
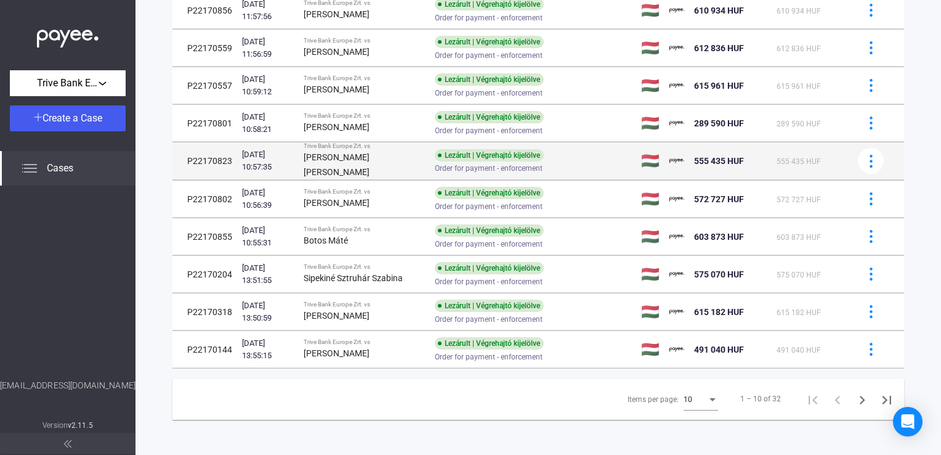
click at [559, 159] on div "Lezárult | Végrehajtó kijelölve Order for payment - enforcement" at bounding box center [533, 161] width 197 height 24
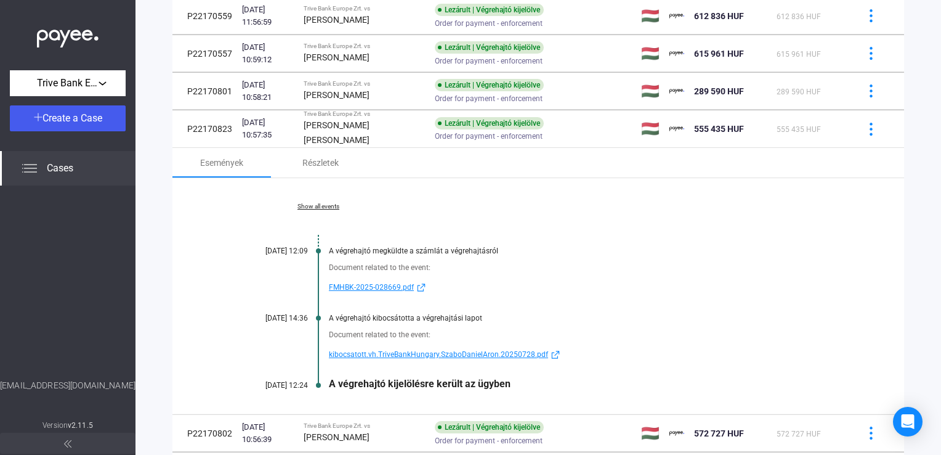
scroll to position [215, 0]
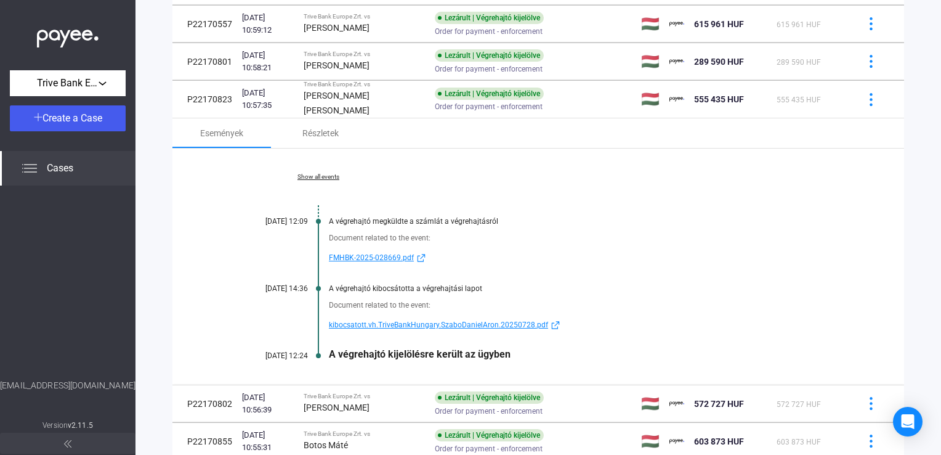
click at [392, 322] on span "kibocsatott.vh.TriveBankHungary.SzaboDanielAron.20250728.pdf" at bounding box center [438, 324] width 219 height 15
